Goal: Information Seeking & Learning: Understand process/instructions

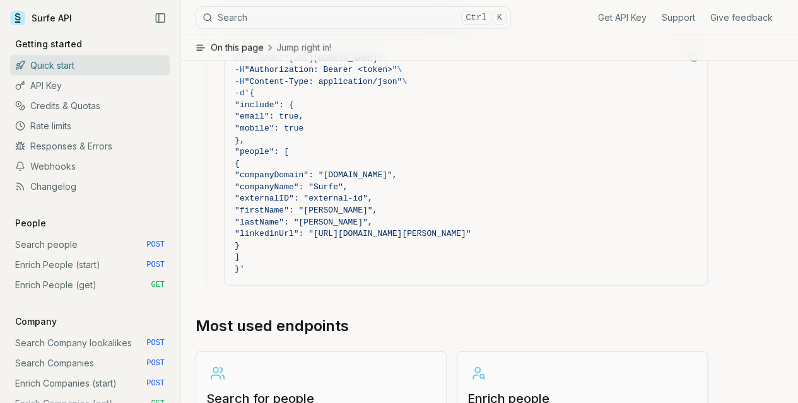
scroll to position [1325, 0]
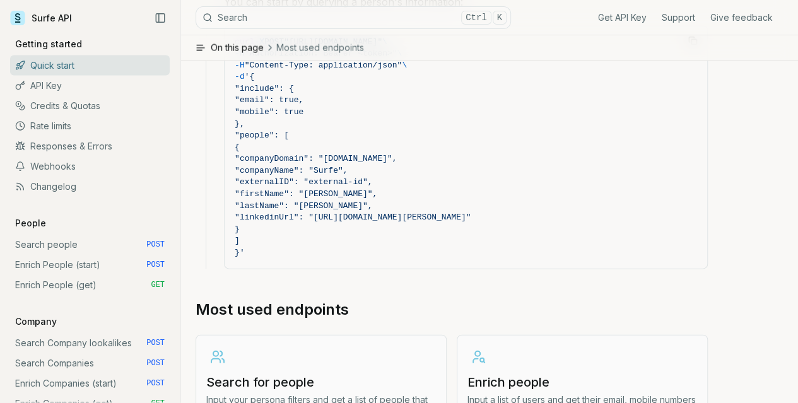
click at [265, 374] on h3 "Search for people" at bounding box center [321, 383] width 230 height 18
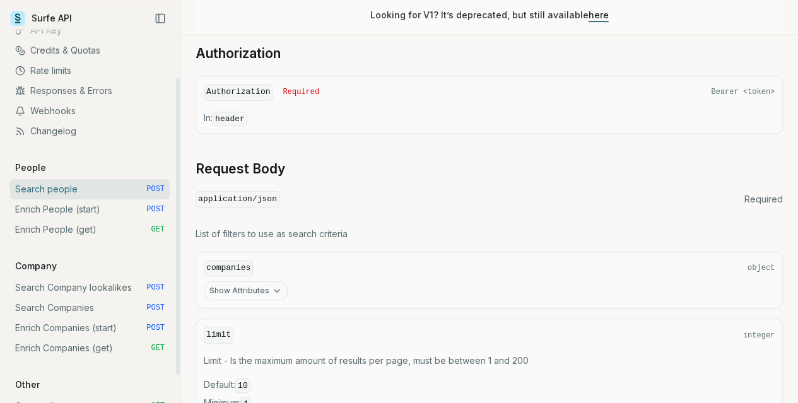
scroll to position [63, 0]
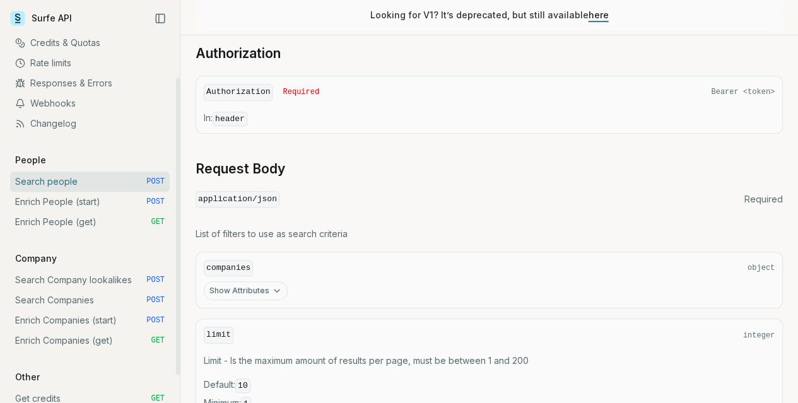
click at [83, 296] on link "Search Companies POST" at bounding box center [90, 300] width 160 height 20
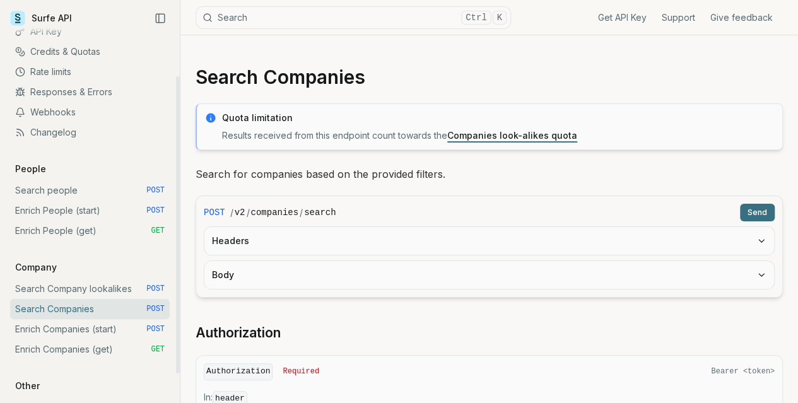
scroll to position [63, 0]
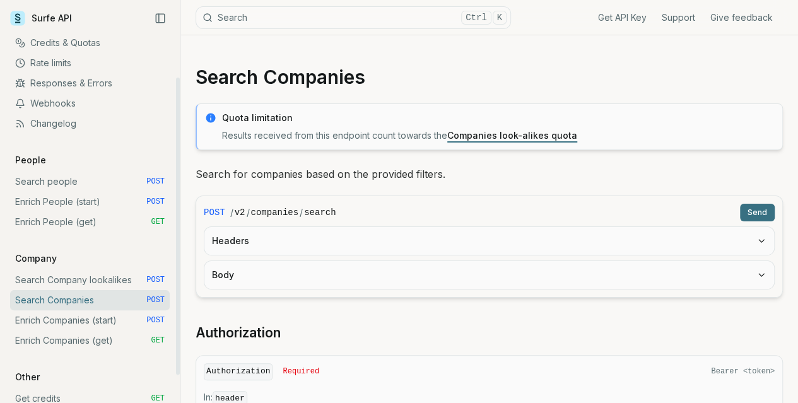
click at [85, 281] on link "Search Company lookalikes POST" at bounding box center [90, 280] width 160 height 20
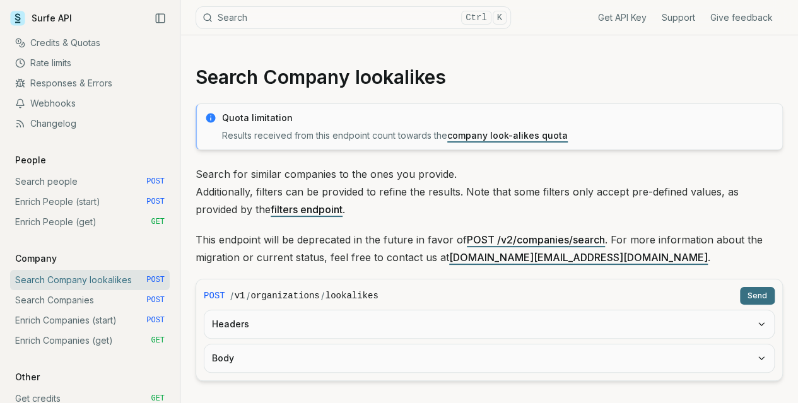
click at [556, 235] on link "POST /v2/companies/search" at bounding box center [536, 240] width 138 height 13
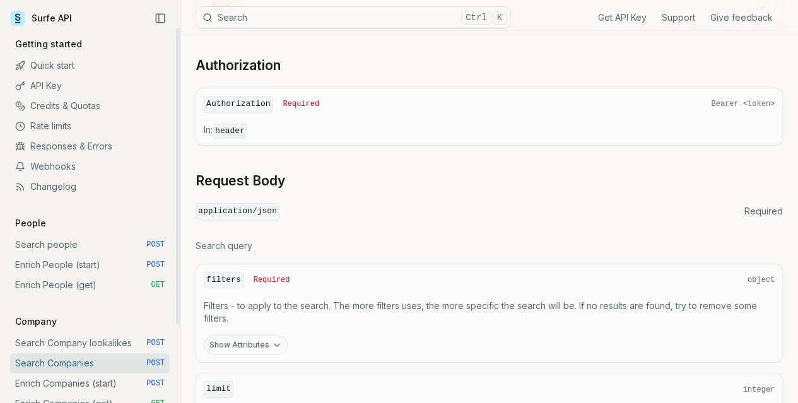
scroll to position [256, 0]
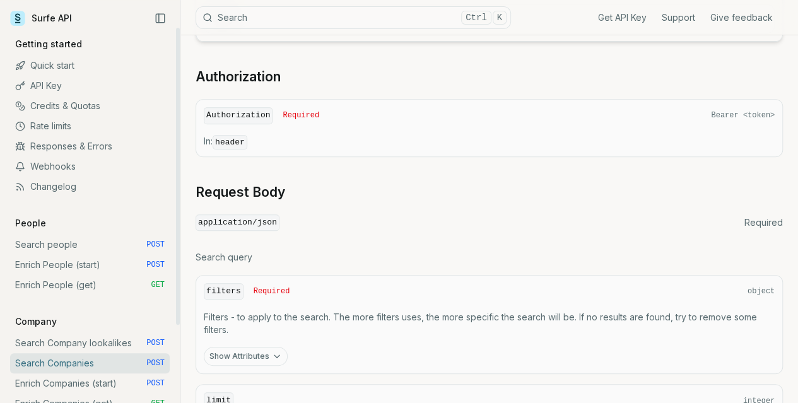
click at [58, 287] on link "Enrich People (get) GET" at bounding box center [90, 285] width 160 height 20
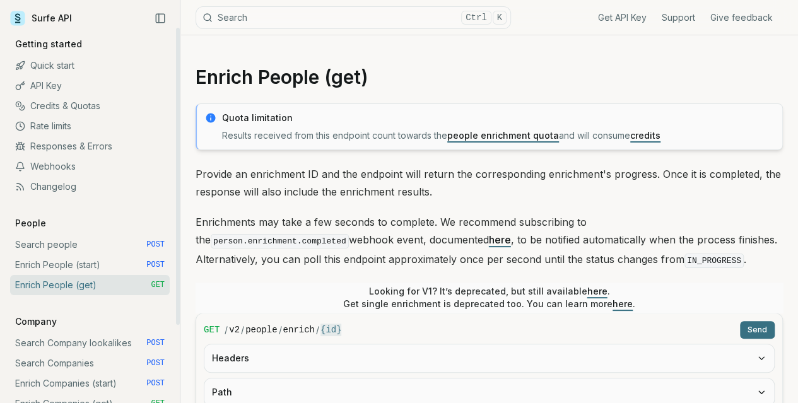
click at [58, 287] on link "Enrich People (get) GET" at bounding box center [90, 285] width 160 height 20
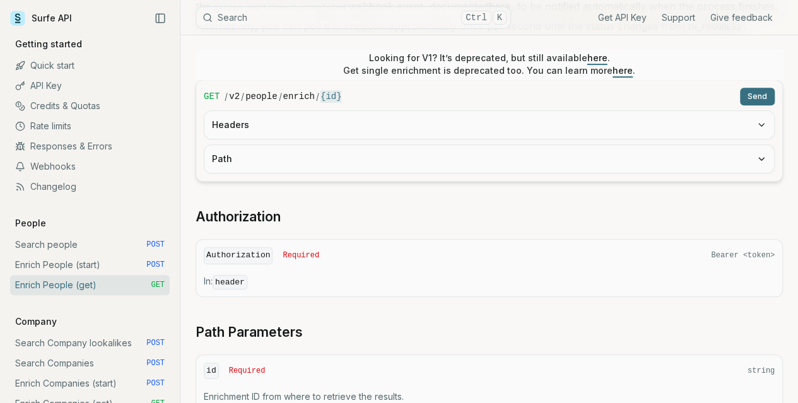
scroll to position [252, 0]
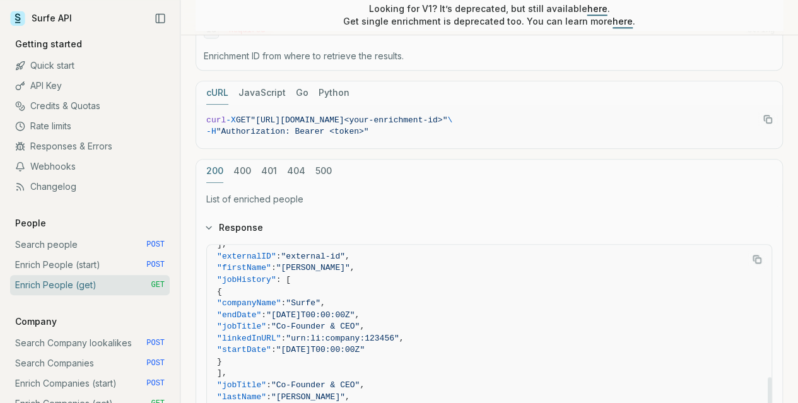
scroll to position [591, 0]
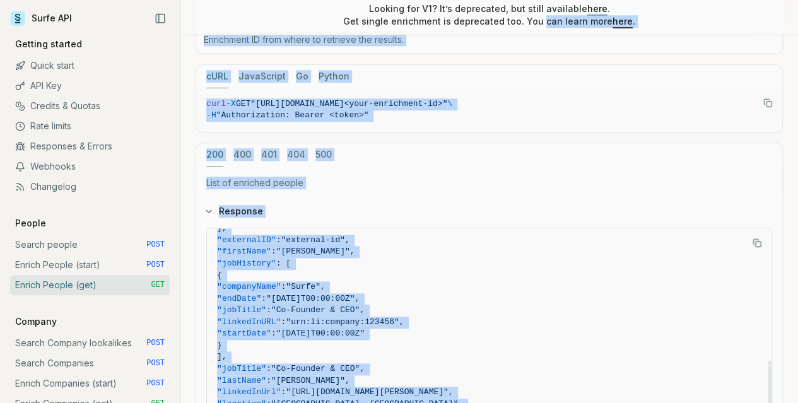
drag, startPoint x: 547, startPoint y: 247, endPoint x: 538, endPoint y: 29, distance: 217.9
click at [538, 29] on div "Quota limitation Results received from this endpoint count towards the people e…" at bounding box center [490, 82] width 588 height 1139
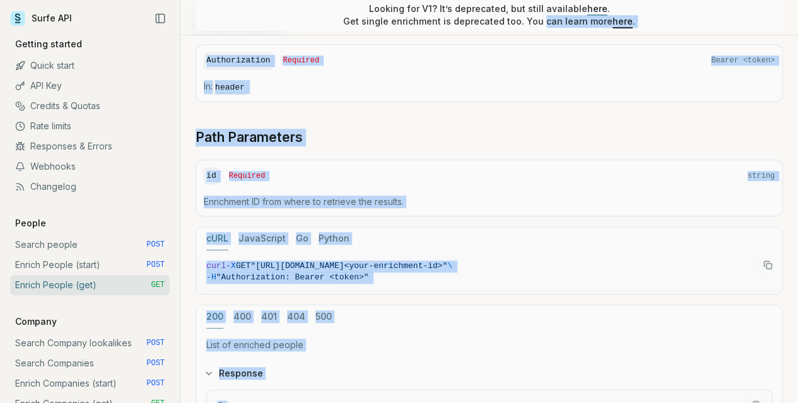
scroll to position [277, 0]
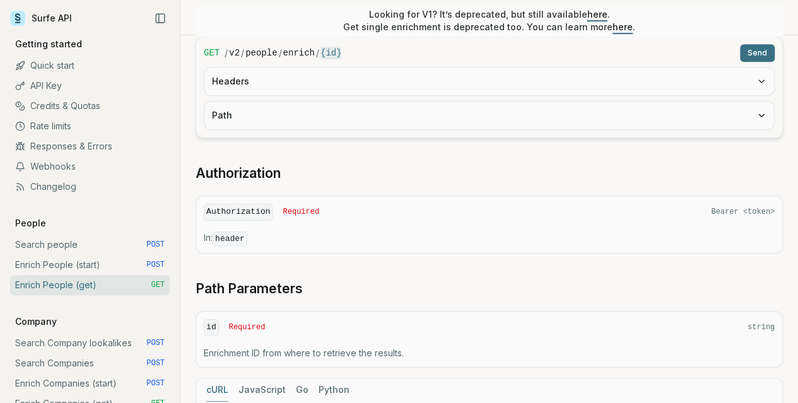
copy code "{ "loremipsumDO" : "sitametcon-ad" , "elitse" : [ { "doeiusmOdtemp" : "incid.ut…"
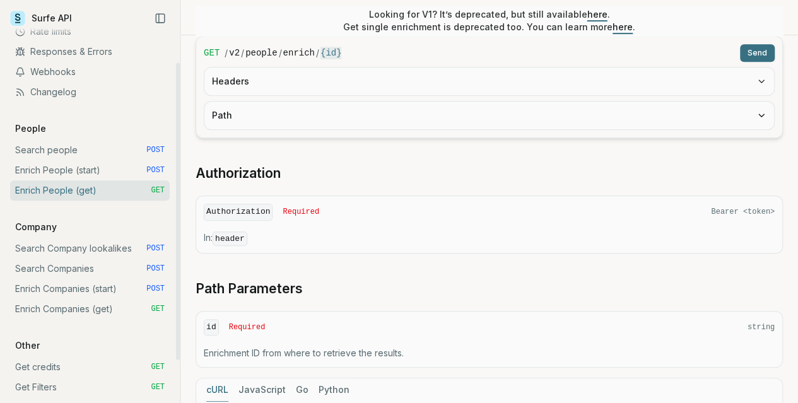
scroll to position [98, 0]
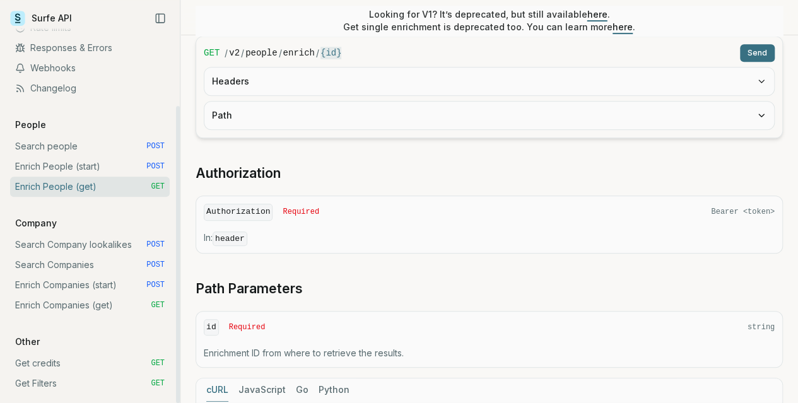
click at [92, 307] on link "Enrich Companies (get) GET" at bounding box center [90, 305] width 160 height 20
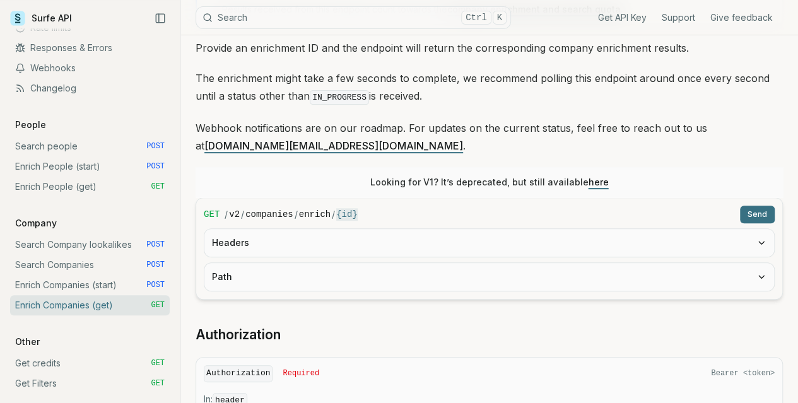
scroll to position [316, 0]
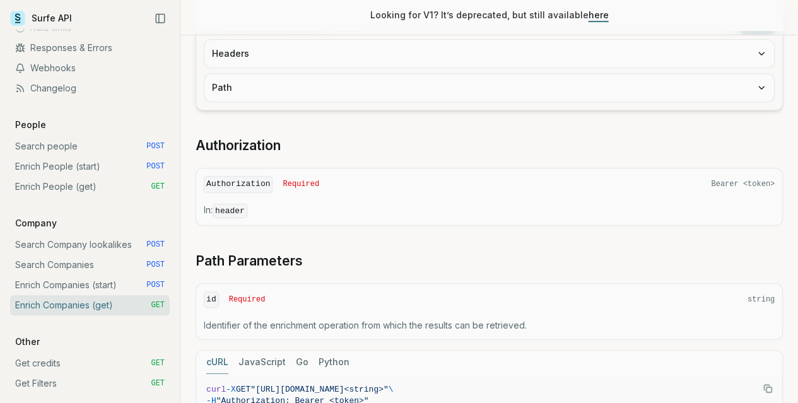
drag, startPoint x: 534, startPoint y: 186, endPoint x: 574, endPoint y: 301, distance: 122.1
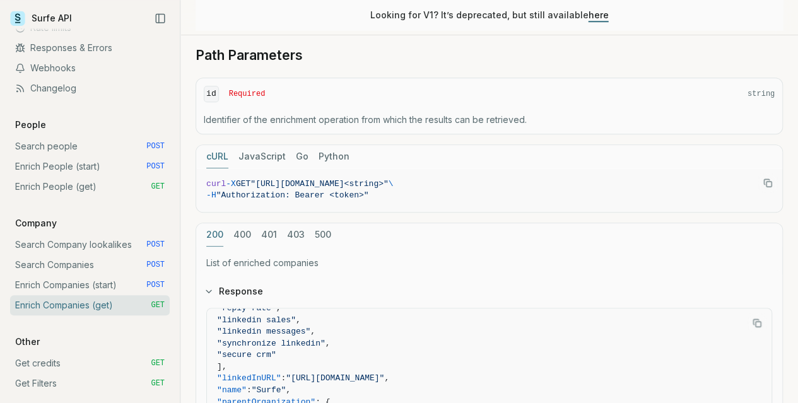
scroll to position [528, 0]
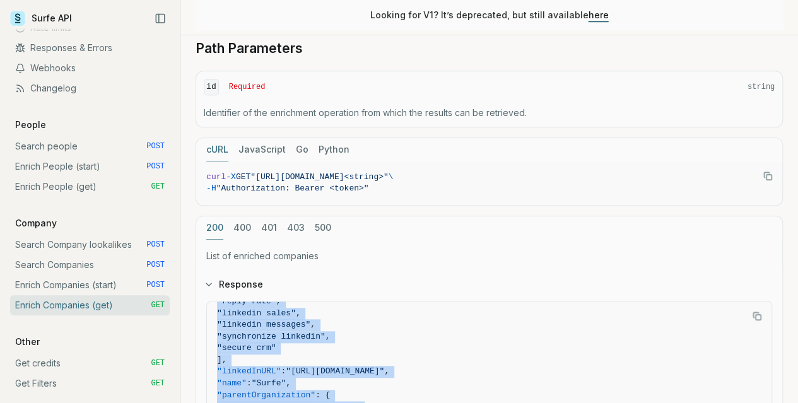
copy code "{ "companies" : [ { "description" : "Sales teams waste too much time on repetit…"
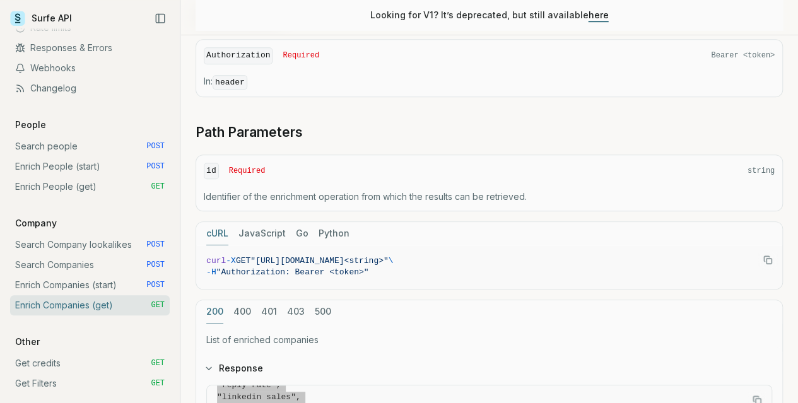
scroll to position [350, 0]
